Goal: Information Seeking & Learning: Learn about a topic

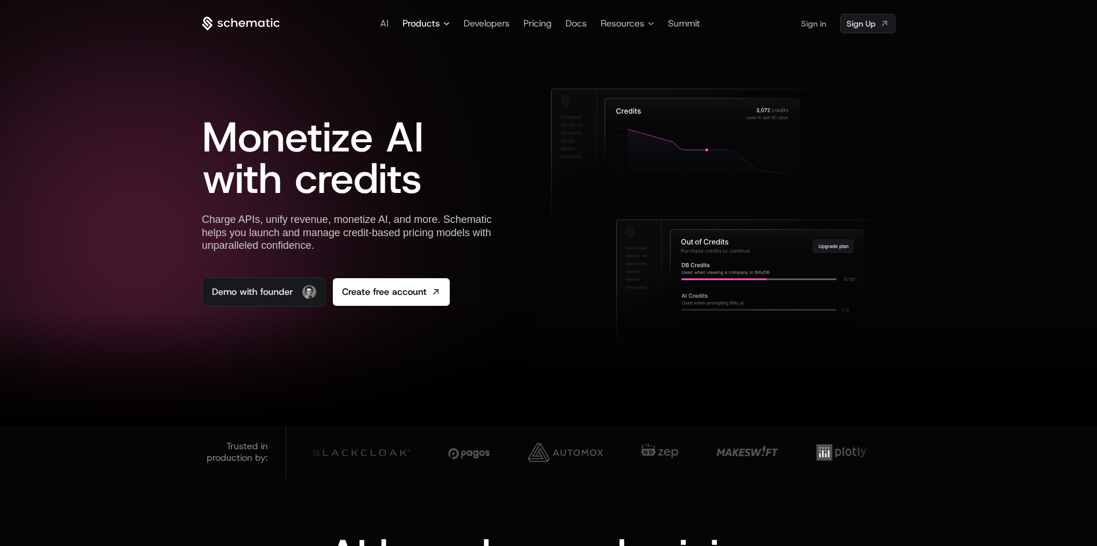
click at [423, 29] on span "Products" at bounding box center [421, 24] width 37 height 14
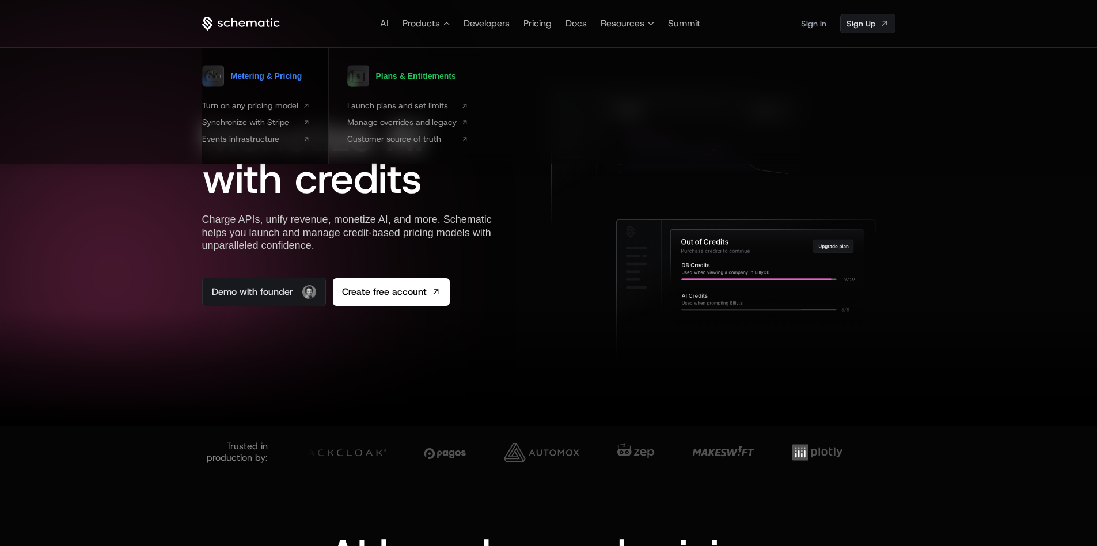
click at [272, 74] on span "Metering & Pricing" at bounding box center [266, 76] width 71 height 8
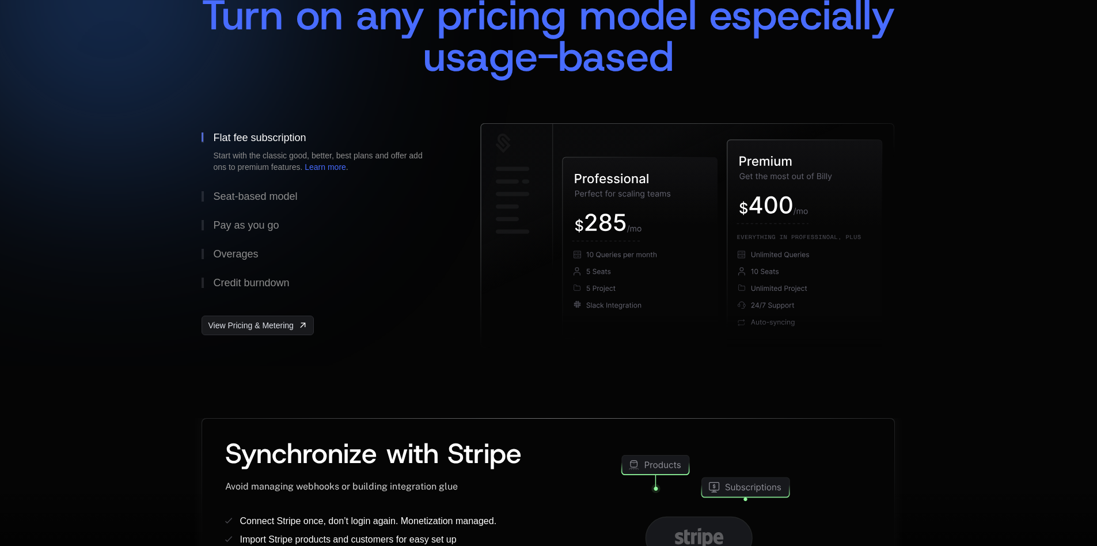
scroll to position [518, 0]
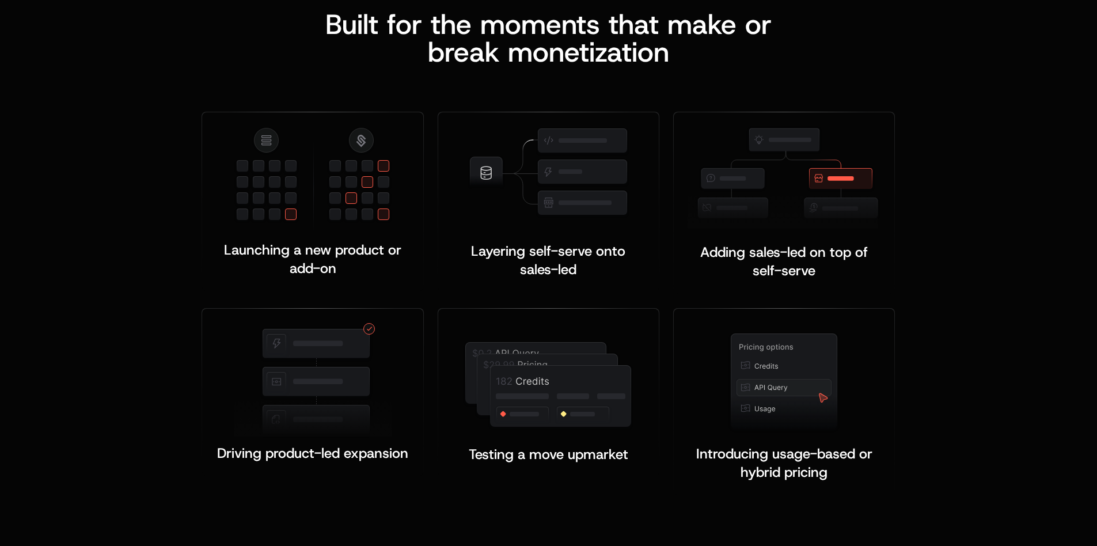
scroll to position [1786, 0]
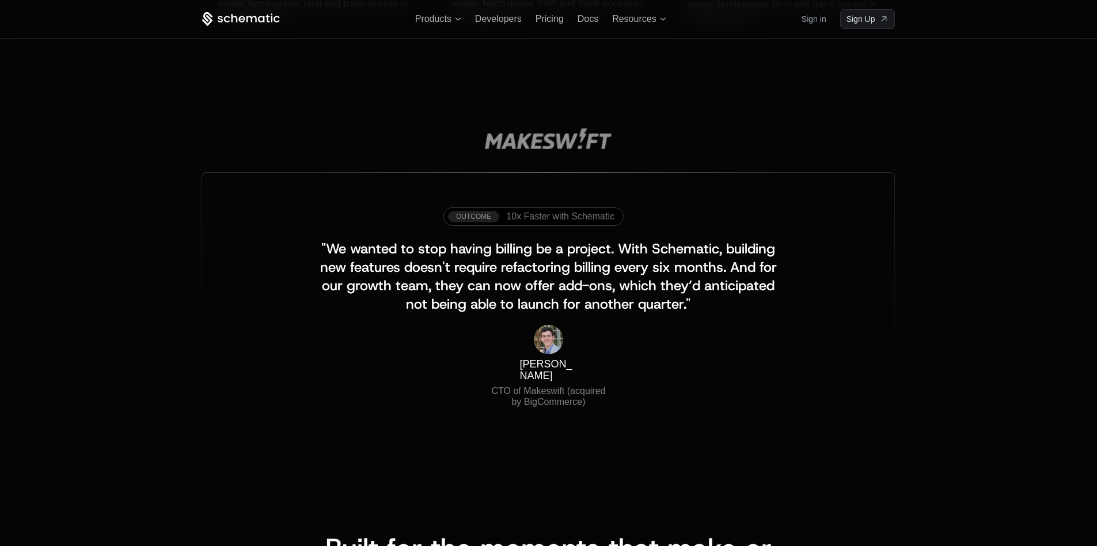
scroll to position [981, 0]
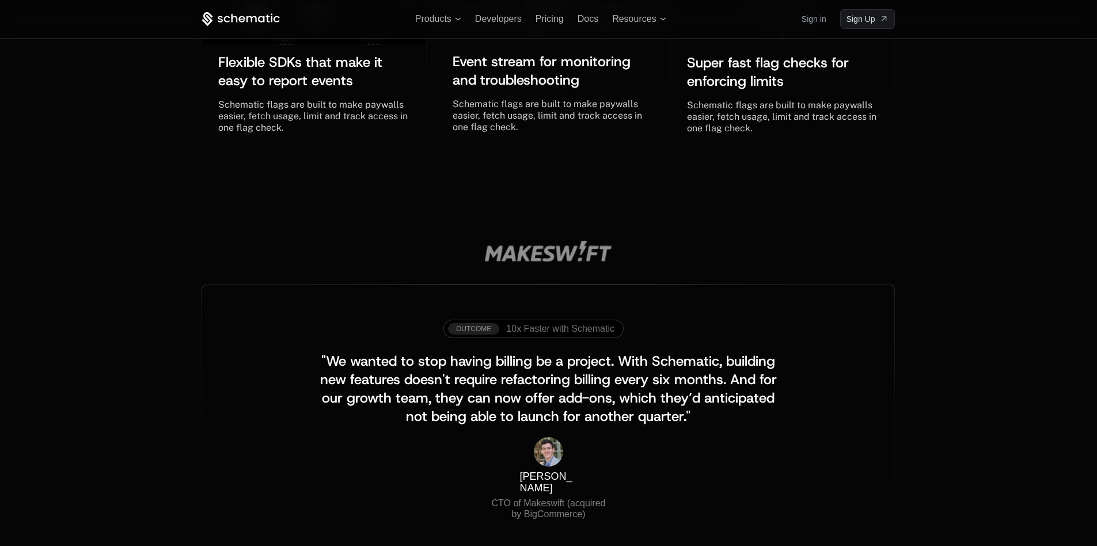
click at [241, 18] on icon at bounding box center [241, 19] width 6 height 6
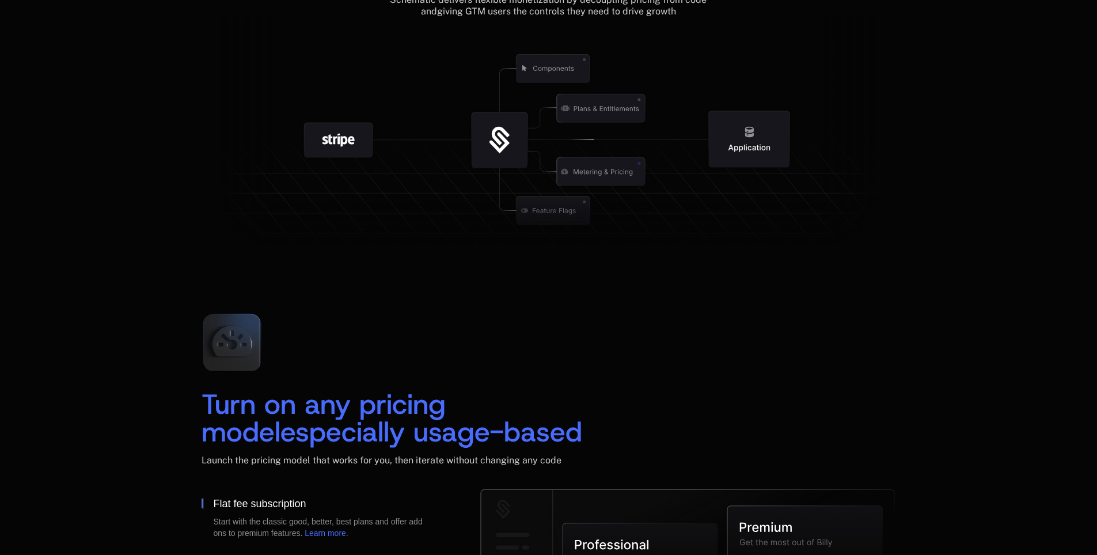
scroll to position [1786, 0]
